Goal: Task Accomplishment & Management: Use online tool/utility

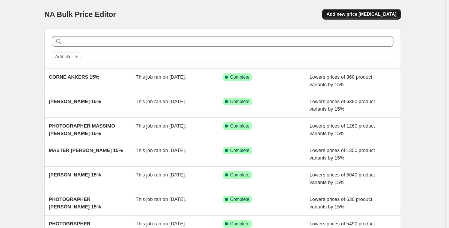
click at [361, 15] on span "Add new price change job" at bounding box center [362, 14] width 70 height 6
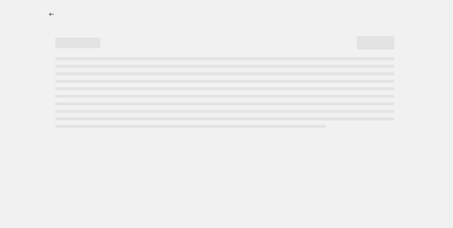
select select "percentage"
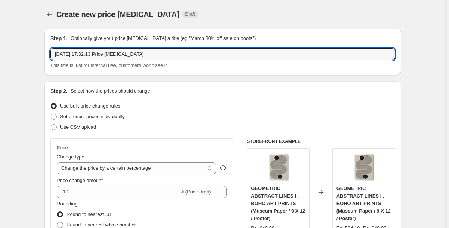
drag, startPoint x: 163, startPoint y: 57, endPoint x: 50, endPoint y: 53, distance: 113.1
click at [50, 53] on div "Step 1. Optionally give your price change job a title (eg "March 30% off sale o…" at bounding box center [222, 52] width 357 height 47
paste input "AGATA KROLAK"
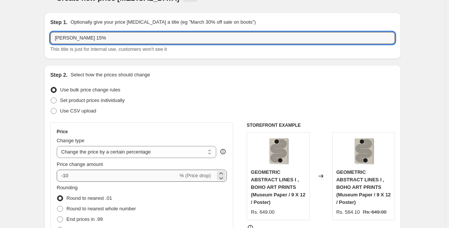
scroll to position [45, 0]
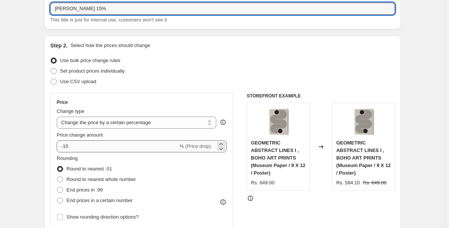
type input "[PERSON_NAME] 15%"
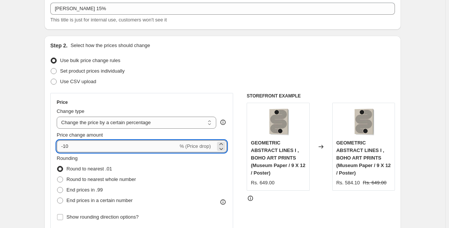
click at [89, 144] on input "-10" at bounding box center [117, 146] width 121 height 12
type input "-15"
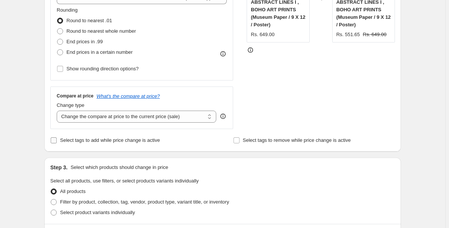
scroll to position [280, 0]
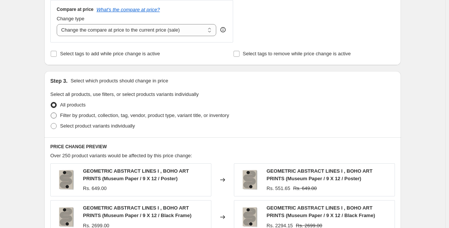
click at [97, 116] on span "Filter by product, collection, tag, vendor, product type, variant title, or inv…" at bounding box center [144, 115] width 169 height 6
click at [51, 113] on input "Filter by product, collection, tag, vendor, product type, variant title, or inv…" at bounding box center [51, 112] width 0 height 0
radio input "true"
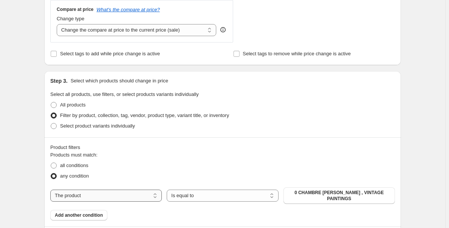
click at [91, 194] on select "The product The product's collection The product's tag The product's vendor The…" at bounding box center [106, 195] width 112 height 12
select select "collection"
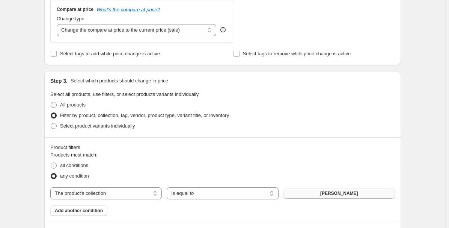
click at [358, 192] on span "[PERSON_NAME]" at bounding box center [339, 193] width 38 height 6
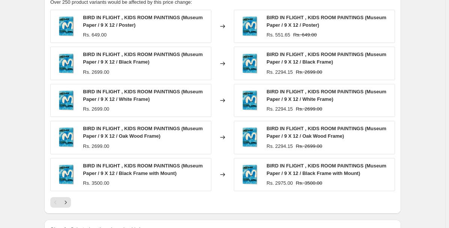
scroll to position [618, 0]
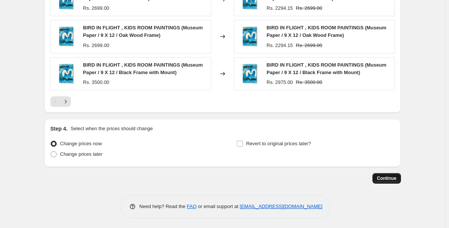
click at [394, 178] on span "Continue" at bounding box center [387, 178] width 20 height 6
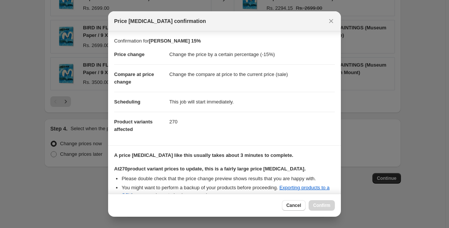
scroll to position [90, 0]
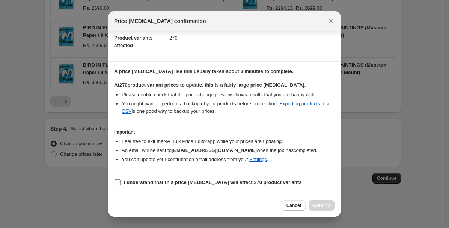
click at [279, 184] on b "I understand that this price change job will affect 270 product variants" at bounding box center [213, 182] width 178 height 6
click at [121, 184] on input "I understand that this price change job will affect 270 product variants" at bounding box center [118, 182] width 6 height 6
checkbox input "true"
click at [320, 204] on span "Confirm" at bounding box center [321, 205] width 17 height 6
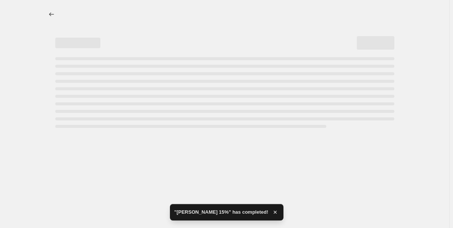
select select "percentage"
select select "collection"
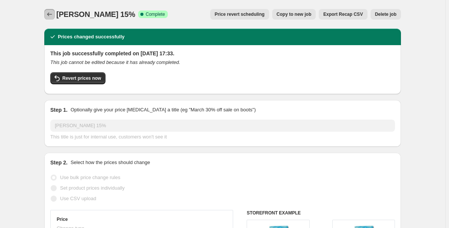
click at [53, 12] on icon "Price change jobs" at bounding box center [50, 15] width 8 height 8
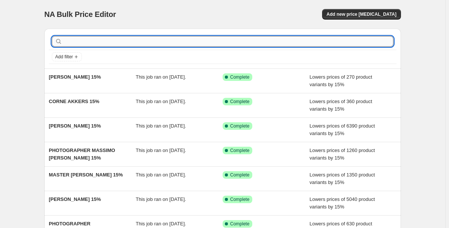
click at [132, 43] on input "text" at bounding box center [229, 41] width 330 height 11
click at [124, 41] on input "text" at bounding box center [229, 41] width 330 height 11
paste input "ALYSSA HAMILTON"
type input "ALYSSA HAMILTON"
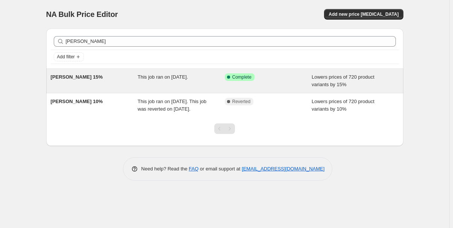
click at [101, 81] on div "[PERSON_NAME] 15%" at bounding box center [94, 80] width 87 height 15
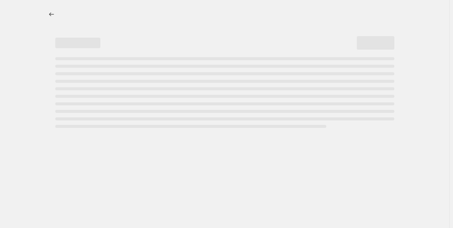
select select "percentage"
select select "collection"
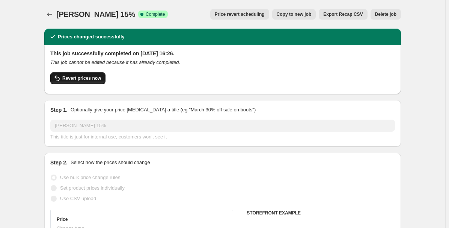
click at [89, 78] on span "Revert prices now" at bounding box center [81, 78] width 39 height 6
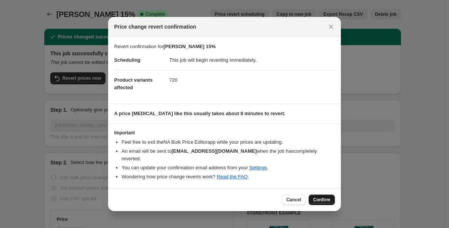
click at [320, 198] on span "Confirm" at bounding box center [321, 199] width 17 height 6
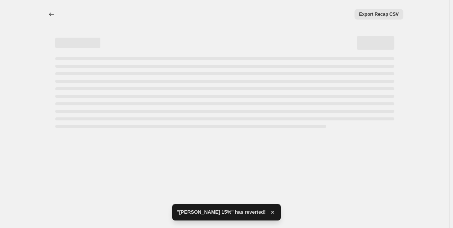
select select "percentage"
select select "collection"
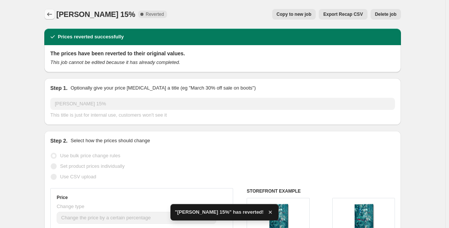
click at [53, 15] on icon "Price change jobs" at bounding box center [50, 15] width 8 height 8
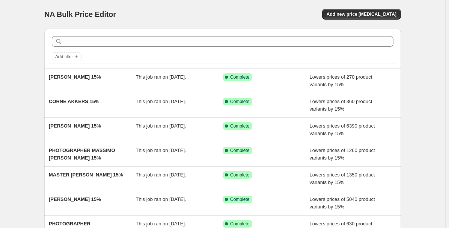
click at [182, 14] on div "NA Bulk Price Editor" at bounding box center [130, 14] width 172 height 11
click at [362, 15] on span "Add new price [MEDICAL_DATA]" at bounding box center [362, 14] width 70 height 6
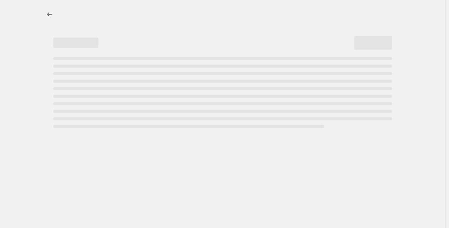
select select "percentage"
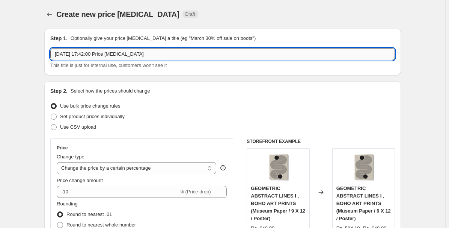
drag, startPoint x: 150, startPoint y: 51, endPoint x: 56, endPoint y: 53, distance: 93.9
click at [56, 53] on input "7 Oct 2025, 17:42:00 Price change job" at bounding box center [222, 54] width 345 height 12
paste input "ALYSSA HAMILTON"
type input "[PERSON_NAME] 15%"
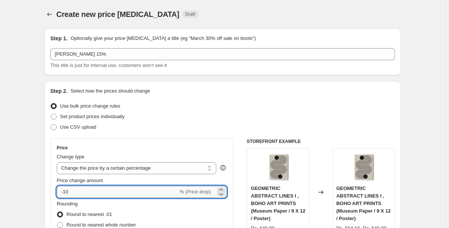
click at [82, 195] on input "-10" at bounding box center [117, 192] width 121 height 12
type input "-15"
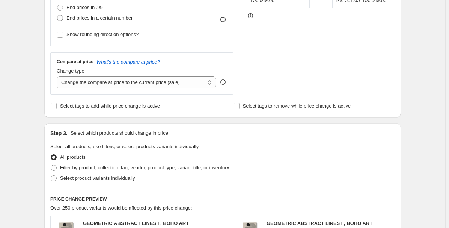
scroll to position [295, 0]
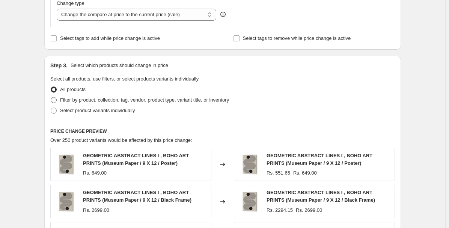
click at [82, 97] on span "Filter by product, collection, tag, vendor, product type, variant title, or inv…" at bounding box center [144, 100] width 169 height 6
click at [51, 97] on input "Filter by product, collection, tag, vendor, product type, variant title, or inv…" at bounding box center [51, 97] width 0 height 0
radio input "true"
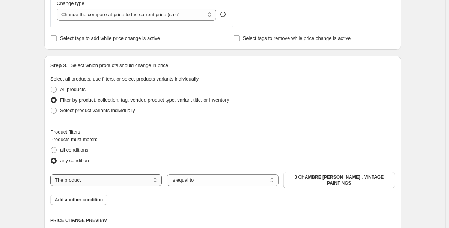
click at [80, 178] on select "The product The product's collection The product's tag The product's vendor The…" at bounding box center [106, 180] width 112 height 12
select select "collection"
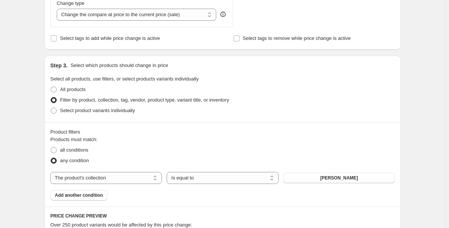
click at [335, 177] on span "[PERSON_NAME]" at bounding box center [339, 178] width 38 height 6
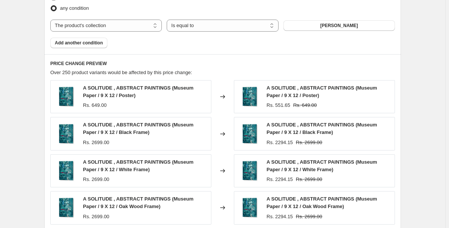
scroll to position [618, 0]
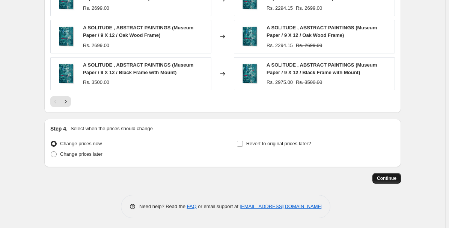
click at [392, 177] on span "Continue" at bounding box center [387, 178] width 20 height 6
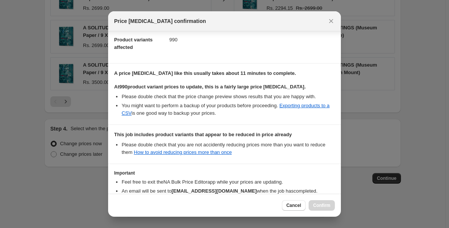
scroll to position [137, 0]
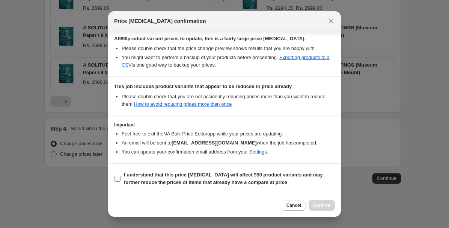
click at [234, 177] on b "I understand that this price change job will affect 990 product variants and ma…" at bounding box center [223, 178] width 199 height 13
click at [121, 177] on input "I understand that this price change job will affect 990 product variants and ma…" at bounding box center [118, 178] width 6 height 6
checkbox input "true"
click at [316, 203] on span "Confirm" at bounding box center [321, 205] width 17 height 6
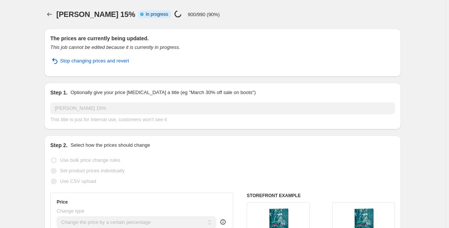
select select "percentage"
select select "collection"
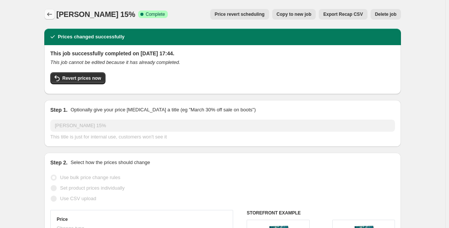
click at [47, 16] on button "Price change jobs" at bounding box center [49, 14] width 11 height 11
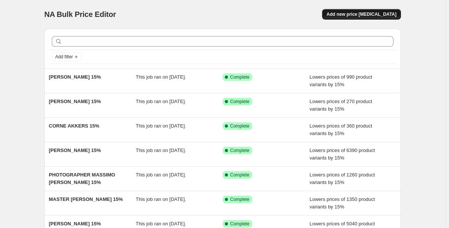
click at [359, 14] on span "Add new price [MEDICAL_DATA]" at bounding box center [362, 14] width 70 height 6
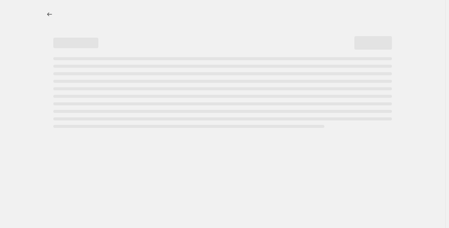
select select "percentage"
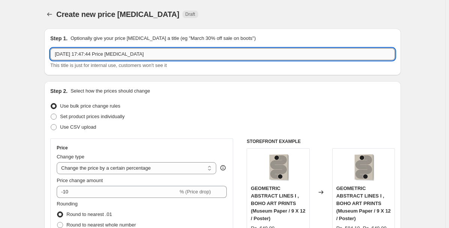
drag, startPoint x: 153, startPoint y: 55, endPoint x: 53, endPoint y: 54, distance: 99.9
click at [53, 54] on input "7 Oct 2025, 17:47:44 Price change job" at bounding box center [222, 54] width 345 height 12
paste input "CAMILLE CONTINI"
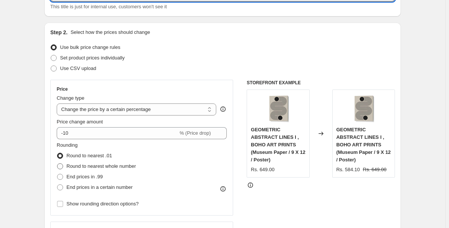
scroll to position [89, 0]
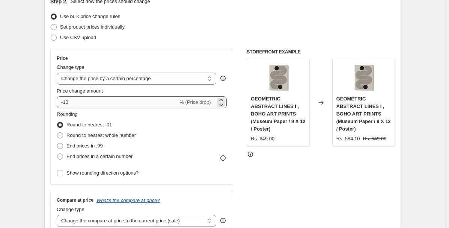
type input "[PERSON_NAME] 15%"
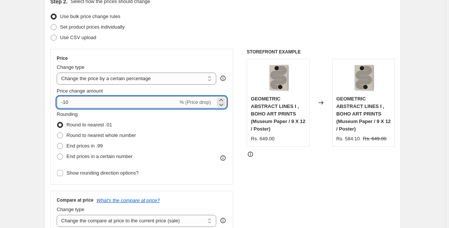
click at [89, 103] on input "-10" at bounding box center [117, 102] width 121 height 12
type input "-15"
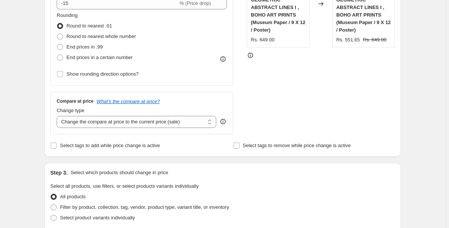
scroll to position [302, 0]
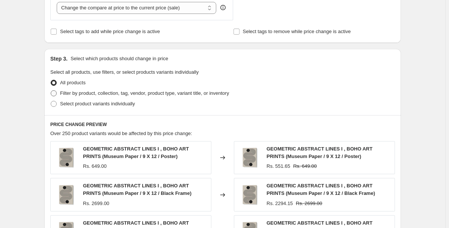
click at [81, 91] on span "Filter by product, collection, tag, vendor, product type, variant title, or inv…" at bounding box center [144, 93] width 169 height 6
click at [51, 91] on input "Filter by product, collection, tag, vendor, product type, variant title, or inv…" at bounding box center [51, 90] width 0 height 0
radio input "true"
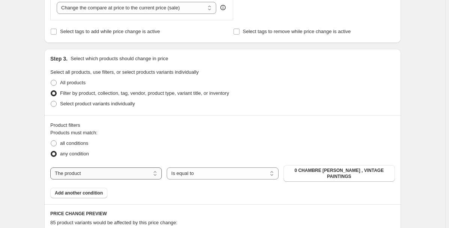
click at [101, 173] on select "The product The product's collection The product's tag The product's vendor The…" at bounding box center [106, 173] width 112 height 12
select select "collection"
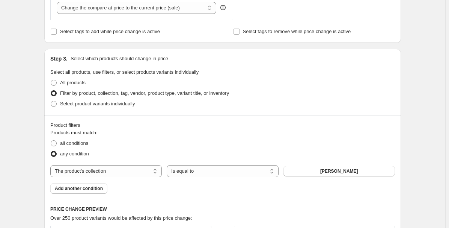
click at [329, 170] on span "[PERSON_NAME]" at bounding box center [339, 171] width 38 height 6
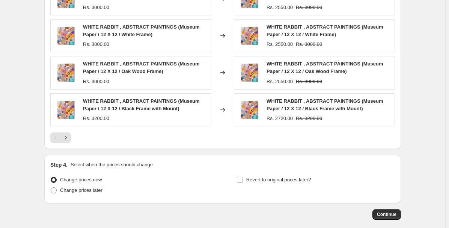
scroll to position [618, 0]
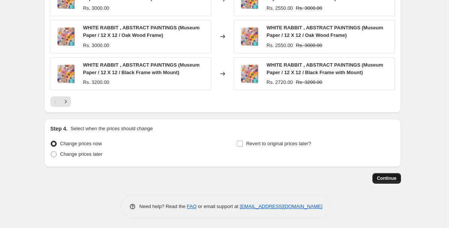
click at [393, 176] on span "Continue" at bounding box center [387, 178] width 20 height 6
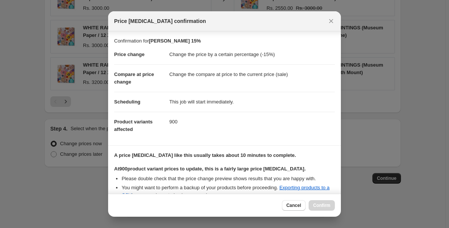
scroll to position [90, 0]
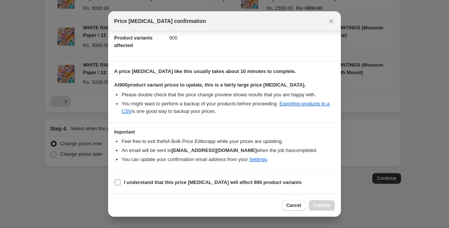
click at [212, 184] on b "I understand that this price change job will affect 900 product variants" at bounding box center [213, 182] width 178 height 6
click at [121, 184] on input "I understand that this price change job will affect 900 product variants" at bounding box center [118, 182] width 6 height 6
checkbox input "true"
click at [320, 205] on span "Confirm" at bounding box center [321, 205] width 17 height 6
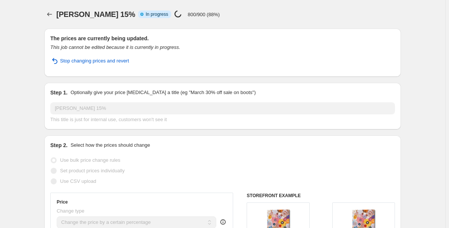
select select "percentage"
select select "collection"
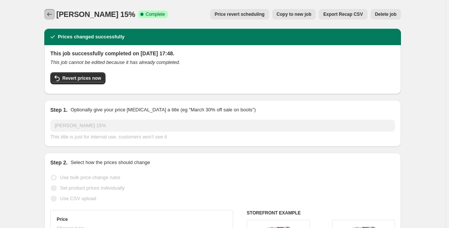
click at [53, 14] on icon "Price change jobs" at bounding box center [50, 15] width 8 height 8
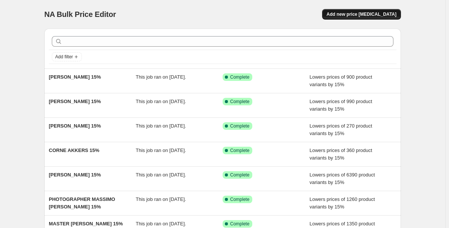
click at [365, 12] on span "Add new price [MEDICAL_DATA]" at bounding box center [362, 14] width 70 height 6
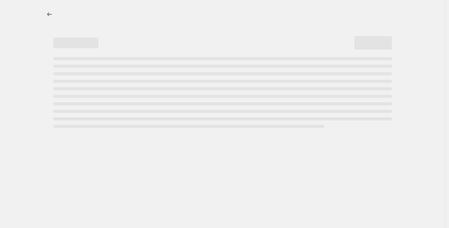
select select "percentage"
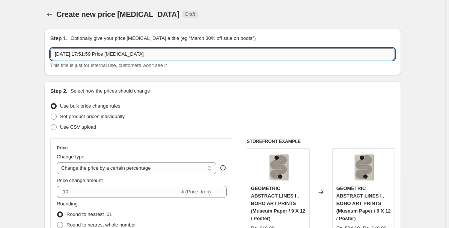
drag, startPoint x: 150, startPoint y: 54, endPoint x: 54, endPoint y: 54, distance: 95.8
click at [54, 54] on input "[DATE] 17:51:59 Price [MEDICAL_DATA]" at bounding box center [222, 54] width 345 height 12
paste input "[PERSON_NAME]"
type input "[PERSON_NAME] 15%"
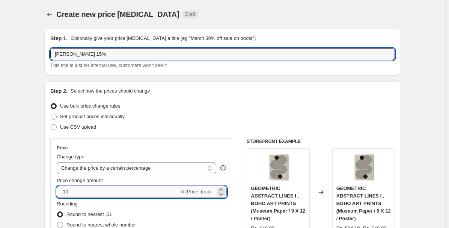
click at [79, 192] on input "-10" at bounding box center [117, 192] width 121 height 12
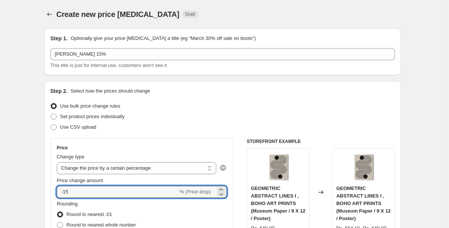
type input "-15"
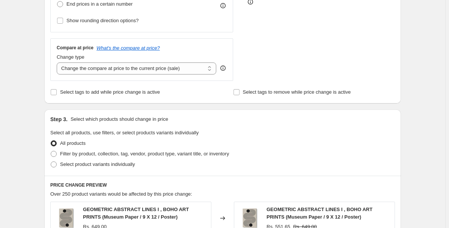
scroll to position [249, 0]
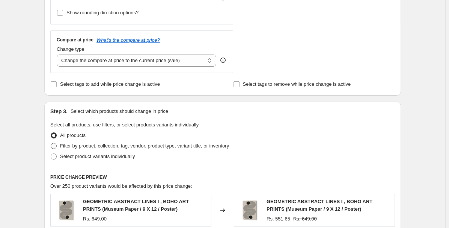
click at [116, 144] on span "Filter by product, collection, tag, vendor, product type, variant title, or inv…" at bounding box center [144, 146] width 169 height 6
click at [51, 143] on input "Filter by product, collection, tag, vendor, product type, variant title, or inv…" at bounding box center [51, 143] width 0 height 0
radio input "true"
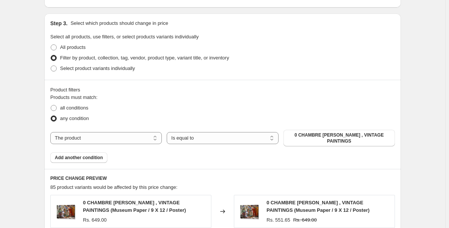
scroll to position [343, 0]
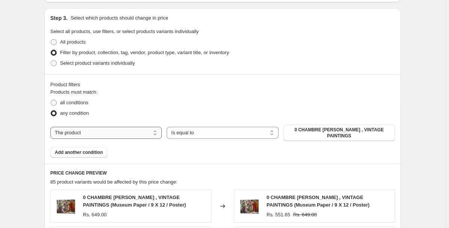
click at [114, 130] on select "The product The product's collection The product's tag The product's vendor The…" at bounding box center [106, 133] width 112 height 12
select select "collection"
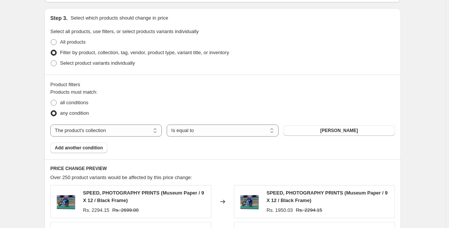
click at [326, 129] on span "[PERSON_NAME]" at bounding box center [339, 130] width 38 height 6
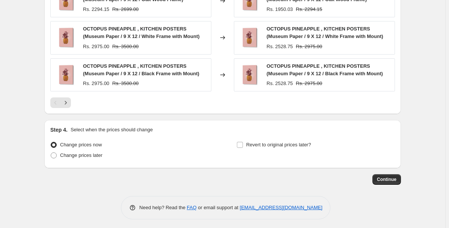
scroll to position [618, 0]
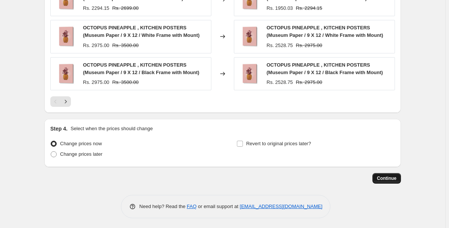
click at [395, 177] on span "Continue" at bounding box center [387, 178] width 20 height 6
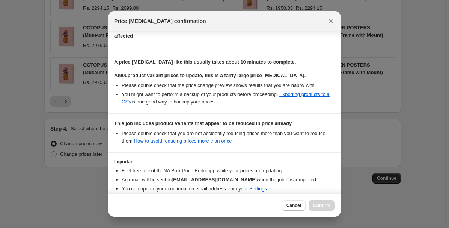
scroll to position [137, 0]
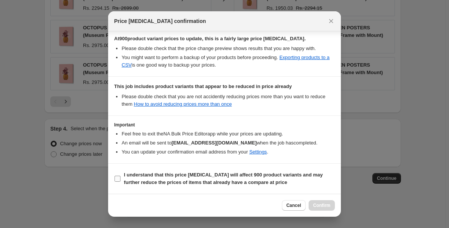
click at [173, 175] on b "I understand that this price [MEDICAL_DATA] will affect 900 product variants an…" at bounding box center [223, 178] width 199 height 13
click at [121, 175] on input "I understand that this price [MEDICAL_DATA] will affect 900 product variants an…" at bounding box center [118, 178] width 6 height 6
checkbox input "true"
click at [320, 206] on span "Confirm" at bounding box center [321, 205] width 17 height 6
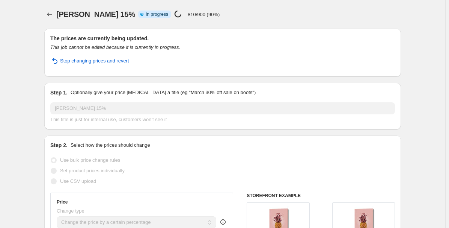
select select "percentage"
select select "collection"
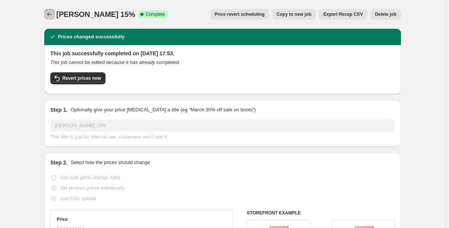
click at [53, 17] on icon "Price change jobs" at bounding box center [50, 15] width 8 height 8
